Goal: Task Accomplishment & Management: Use online tool/utility

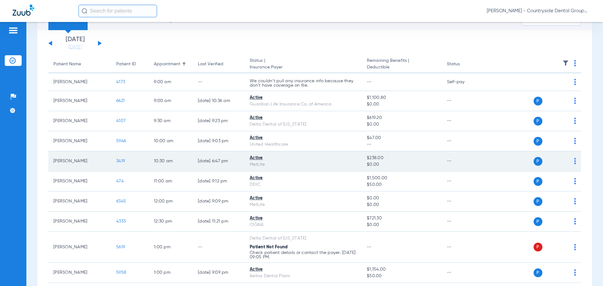
scroll to position [31, 0]
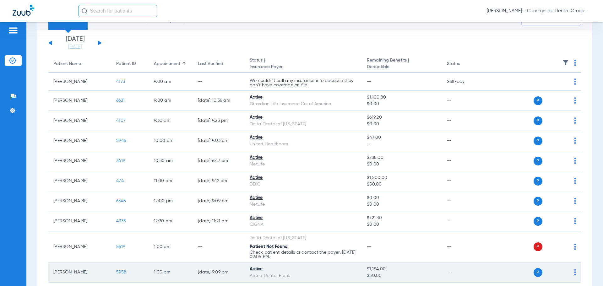
click at [124, 274] on span "5958" at bounding box center [121, 272] width 10 height 4
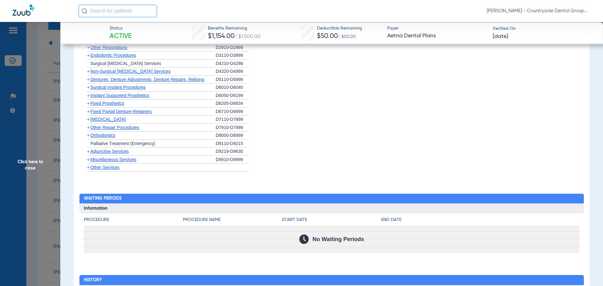
scroll to position [471, 0]
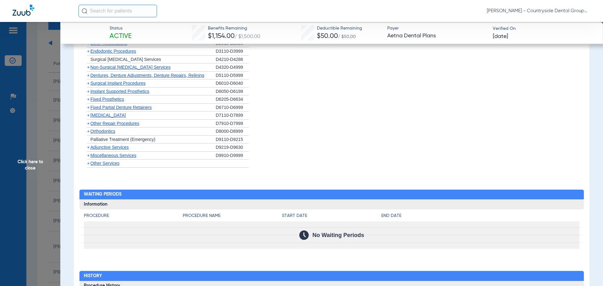
click at [116, 129] on div "+ Orthodontics" at bounding box center [150, 132] width 132 height 8
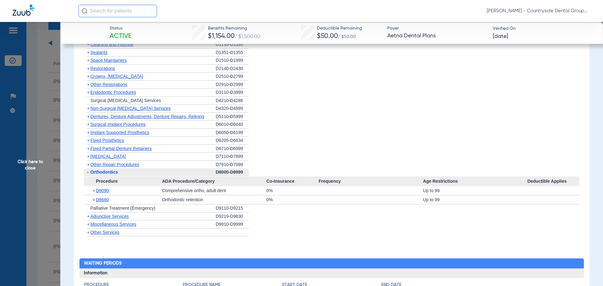
scroll to position [440, 0]
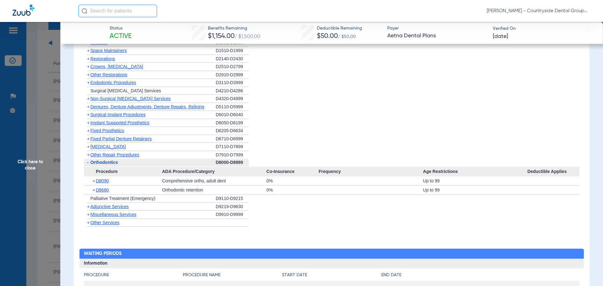
click at [120, 74] on span "Other Restorations" at bounding box center [109, 74] width 37 height 5
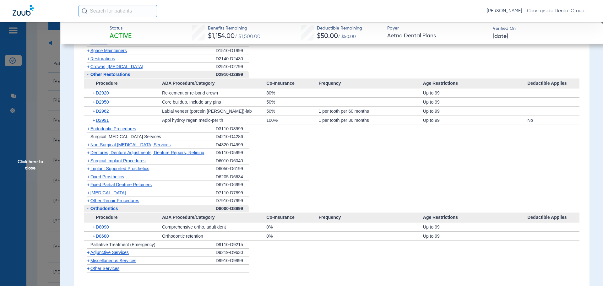
click at [47, 26] on span "Click here to close" at bounding box center [30, 165] width 60 height 286
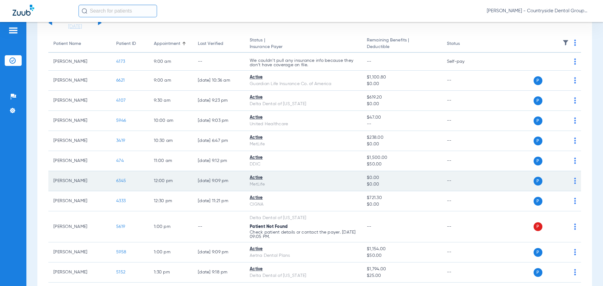
scroll to position [63, 0]
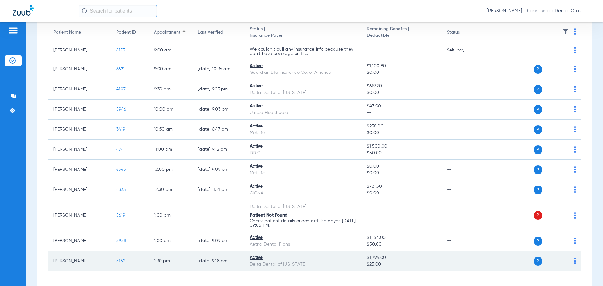
click at [118, 262] on span "5152" at bounding box center [120, 261] width 9 height 4
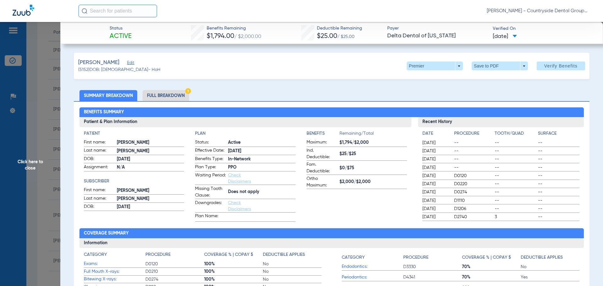
click at [149, 91] on li "Full Breakdown" at bounding box center [166, 95] width 47 height 11
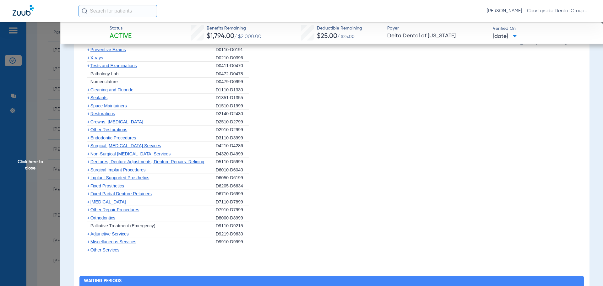
scroll to position [597, 0]
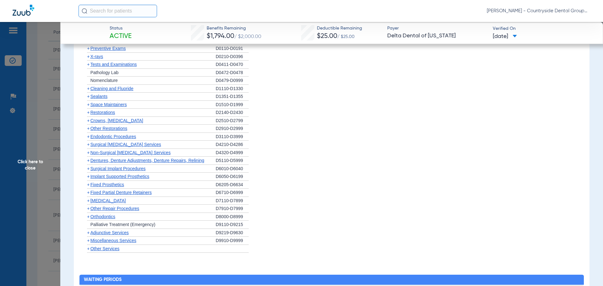
click at [120, 128] on span "Other Restorations" at bounding box center [109, 128] width 37 height 5
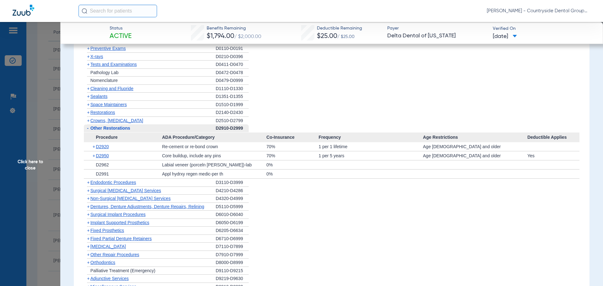
click at [106, 263] on span "Orthodontics" at bounding box center [103, 262] width 25 height 5
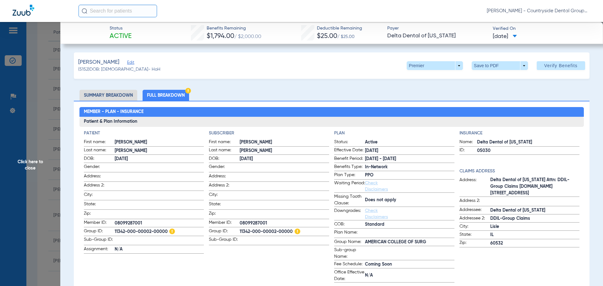
scroll to position [0, 0]
click at [117, 94] on li "Summary Breakdown" at bounding box center [109, 95] width 58 height 11
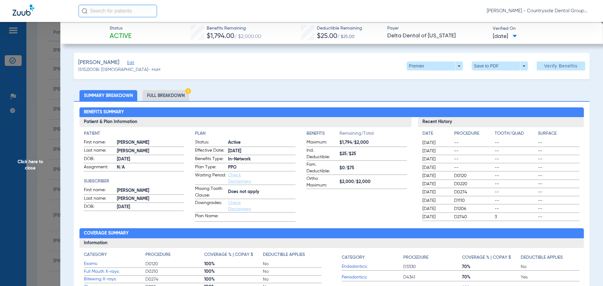
click at [52, 38] on span "Click here to close" at bounding box center [30, 165] width 60 height 286
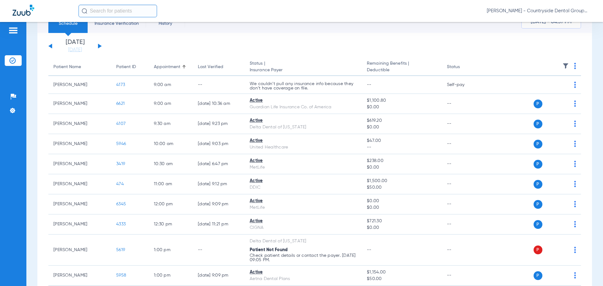
scroll to position [25, 0]
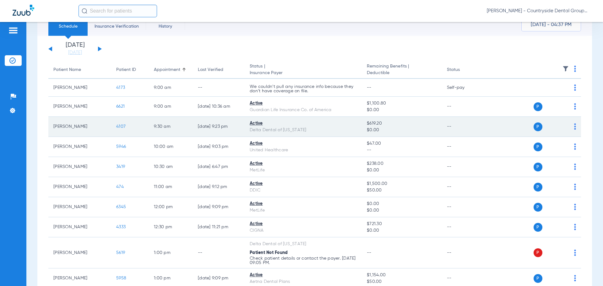
click at [120, 123] on td "4107" at bounding box center [130, 127] width 38 height 20
click at [123, 127] on span "4107" at bounding box center [120, 126] width 9 height 4
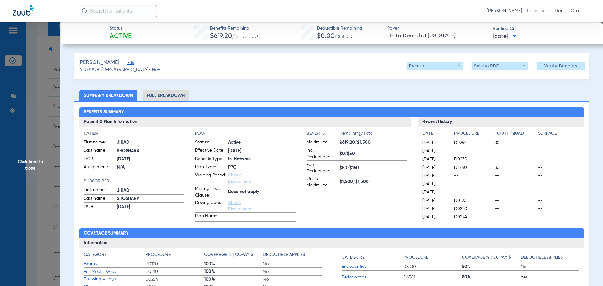
click at [517, 36] on span at bounding box center [515, 36] width 4 height 3
click at [561, 38] on div at bounding box center [301, 143] width 603 height 286
click at [456, 67] on span at bounding box center [435, 66] width 56 height 9
click at [431, 76] on span "PPO" at bounding box center [422, 78] width 29 height 4
click at [564, 64] on span "Verify Benefits" at bounding box center [561, 65] width 33 height 5
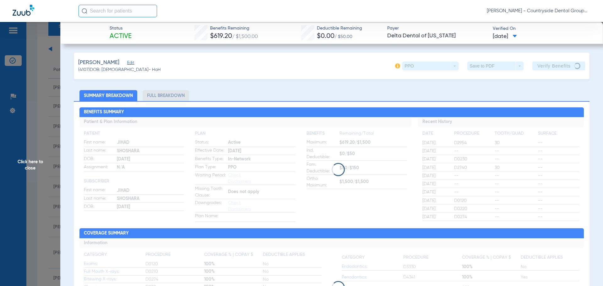
click at [333, 103] on div "Benefits Summary Patient & Plan Information Patient First name: JIHAD Last name…" at bounding box center [332, 222] width 516 height 242
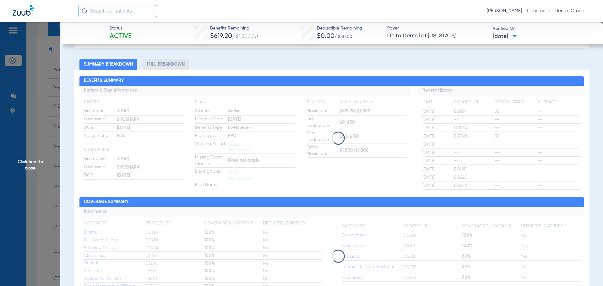
scroll to position [0, 0]
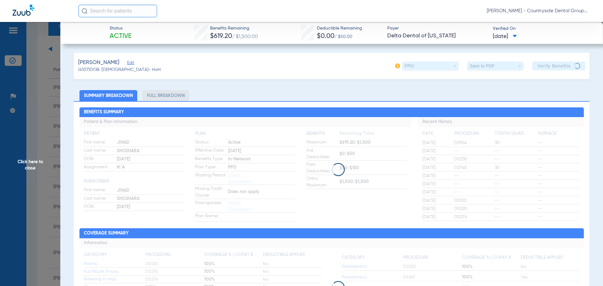
click at [173, 94] on li "Full Breakdown" at bounding box center [166, 95] width 47 height 11
click at [167, 97] on li "Full Breakdown" at bounding box center [166, 95] width 47 height 11
drag, startPoint x: 167, startPoint y: 97, endPoint x: 263, endPoint y: 107, distance: 96.1
click at [172, 96] on li "Full Breakdown" at bounding box center [166, 95] width 47 height 11
